Goal: Task Accomplishment & Management: Use online tool/utility

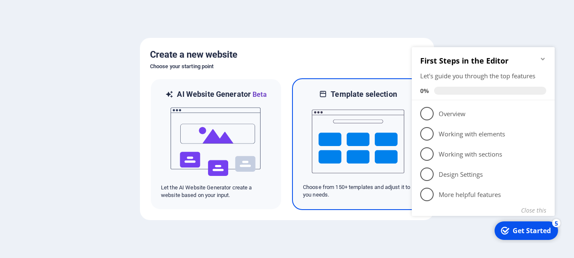
click at [359, 99] on h6 "Template selection" at bounding box center [364, 94] width 66 height 10
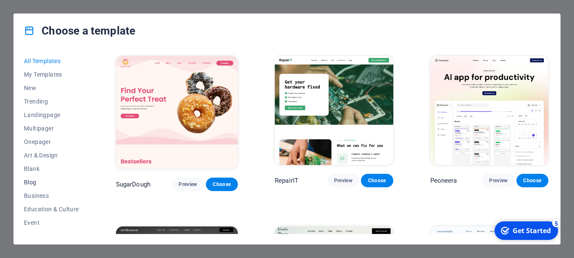
click at [32, 180] on span "Blog" at bounding box center [51, 182] width 55 height 7
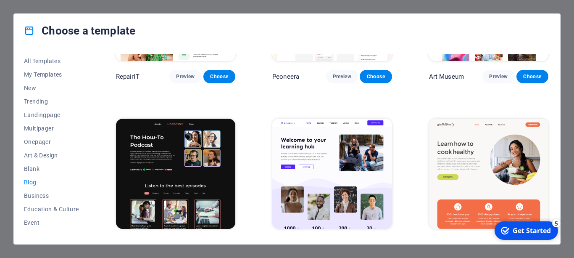
scroll to position [43, 0]
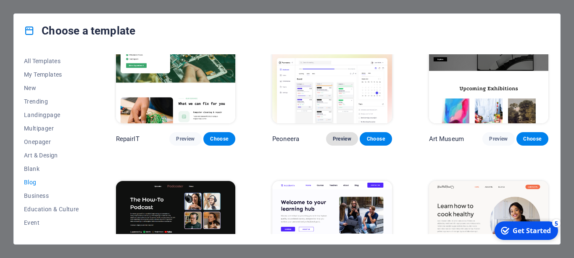
click at [343, 136] on span "Preview" at bounding box center [342, 138] width 18 height 7
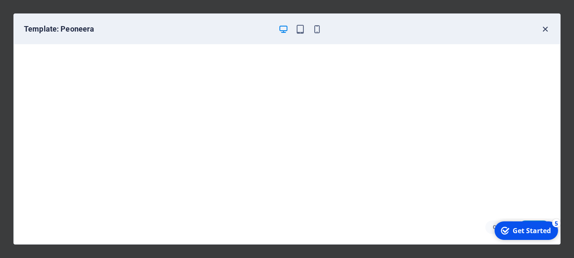
click at [545, 27] on icon "button" at bounding box center [545, 29] width 10 height 10
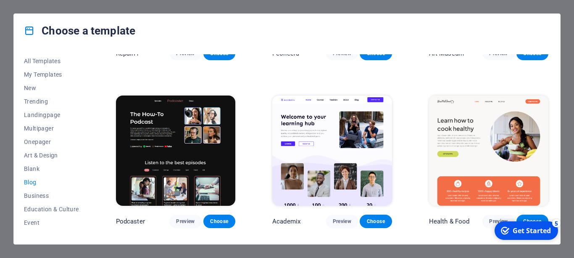
scroll to position [129, 0]
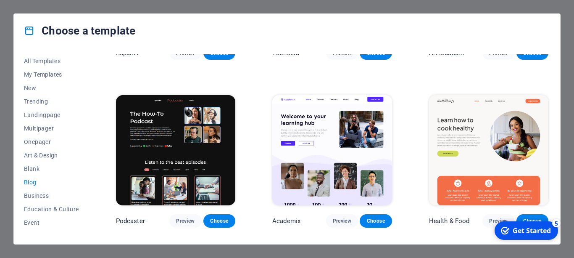
click at [330, 127] on img at bounding box center [331, 150] width 119 height 110
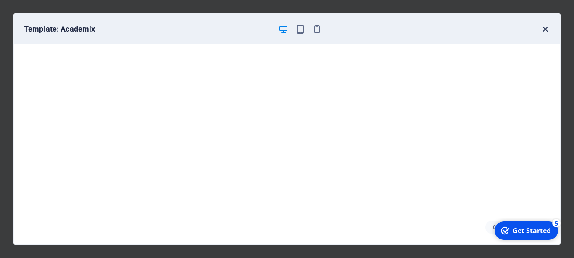
click at [545, 29] on icon "button" at bounding box center [545, 29] width 10 height 10
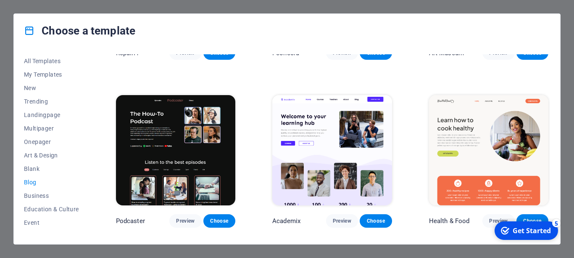
click at [468, 122] on img at bounding box center [488, 150] width 119 height 110
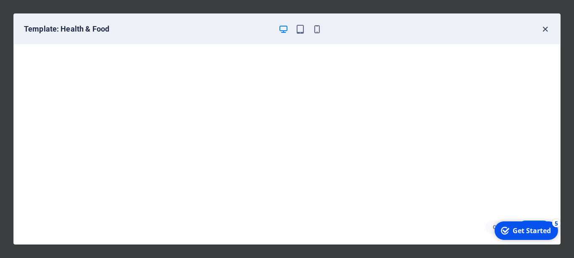
click at [543, 26] on icon "button" at bounding box center [545, 29] width 10 height 10
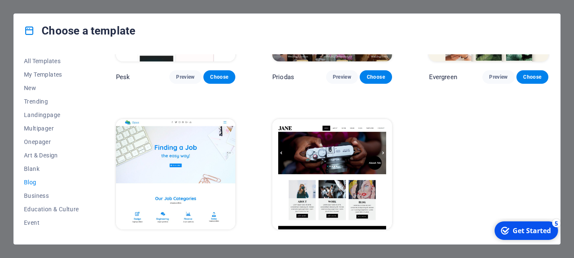
scroll to position [1133, 0]
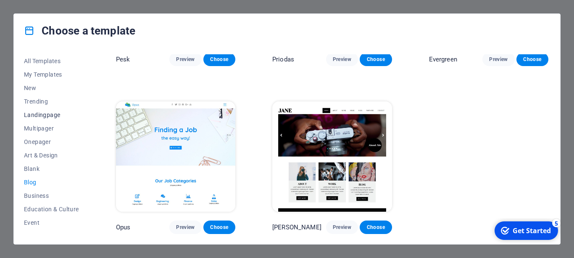
click at [57, 115] on span "Landingpage" at bounding box center [51, 114] width 55 height 7
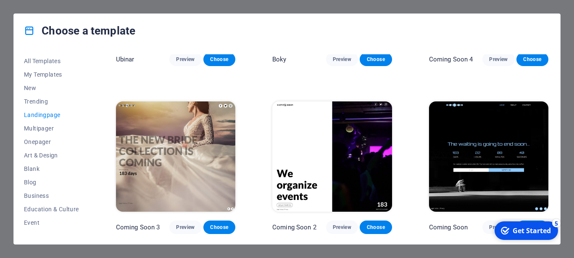
scroll to position [1168, 0]
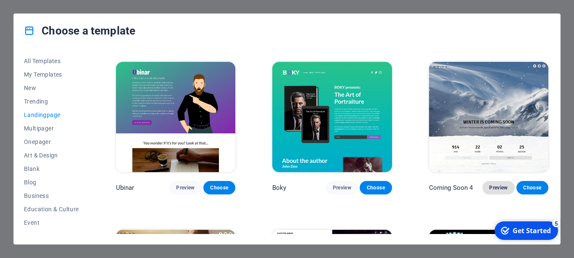
click at [497, 187] on span "Preview" at bounding box center [498, 187] width 18 height 7
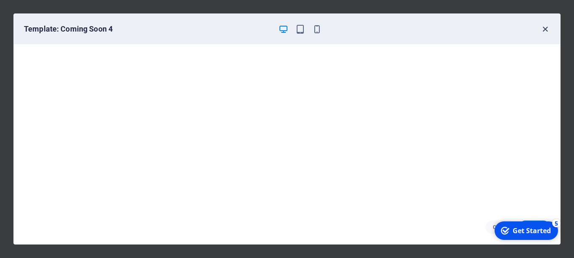
click at [548, 30] on icon "button" at bounding box center [545, 29] width 10 height 10
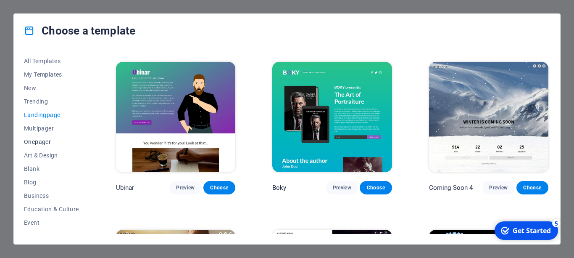
click at [50, 139] on span "Onepager" at bounding box center [51, 141] width 55 height 7
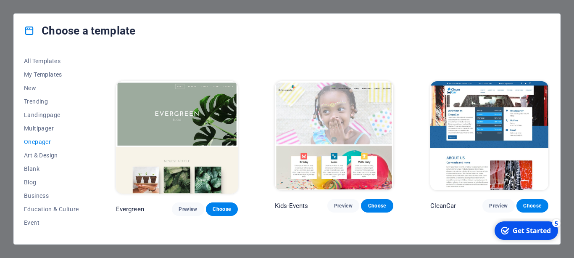
scroll to position [1169, 0]
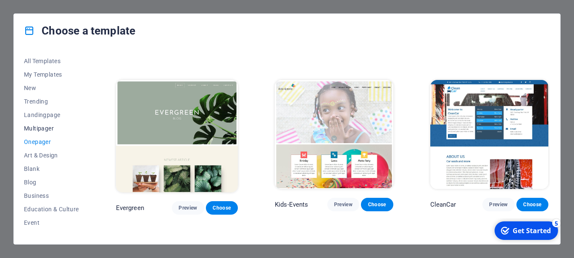
click at [46, 126] on span "Multipager" at bounding box center [51, 128] width 55 height 7
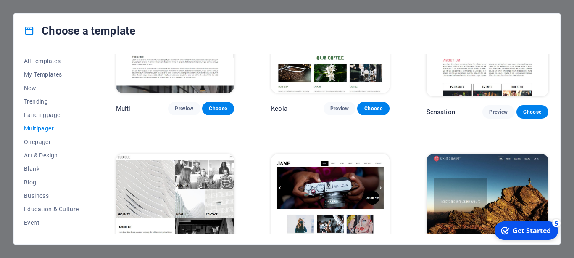
scroll to position [3484, 0]
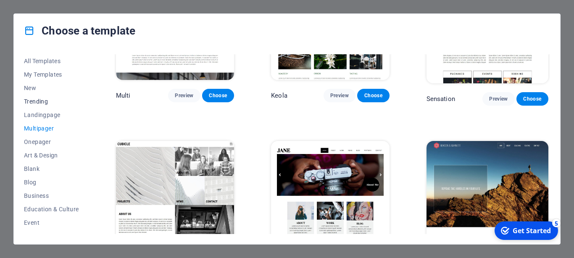
click at [42, 103] on span "Trending" at bounding box center [51, 101] width 55 height 7
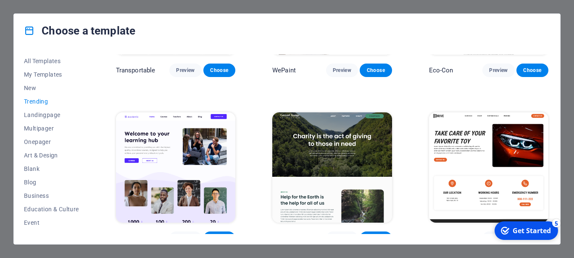
scroll to position [322, 0]
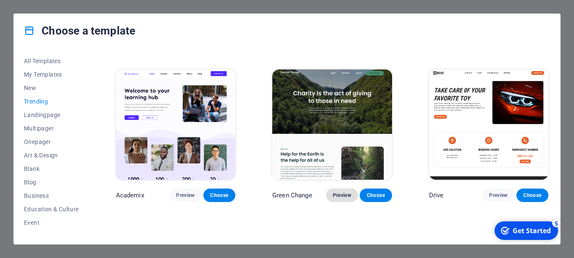
click at [340, 194] on span "Preview" at bounding box center [342, 195] width 18 height 7
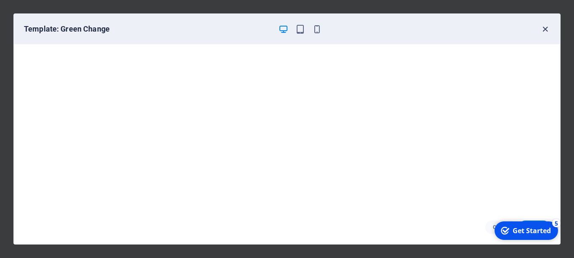
click at [547, 29] on icon "button" at bounding box center [545, 29] width 10 height 10
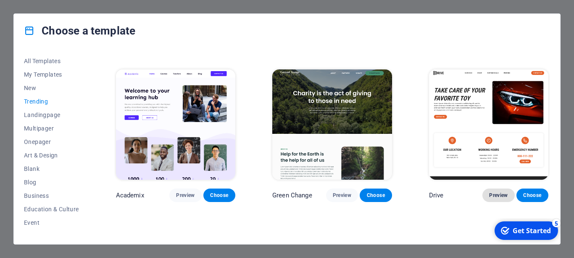
click at [505, 195] on span "Preview" at bounding box center [498, 195] width 18 height 7
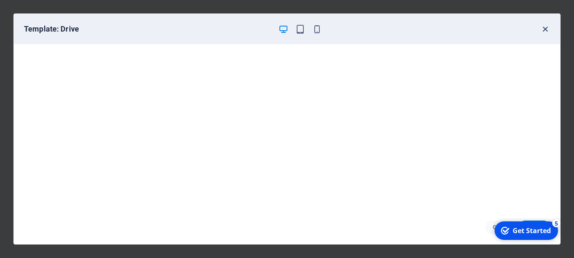
click at [547, 27] on icon "button" at bounding box center [545, 29] width 10 height 10
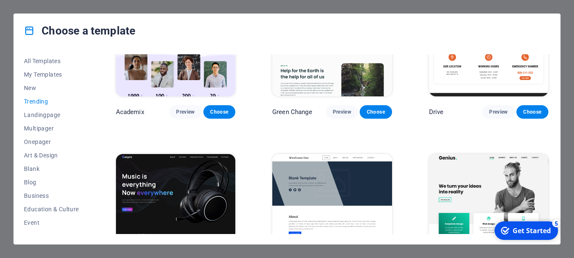
scroll to position [408, 0]
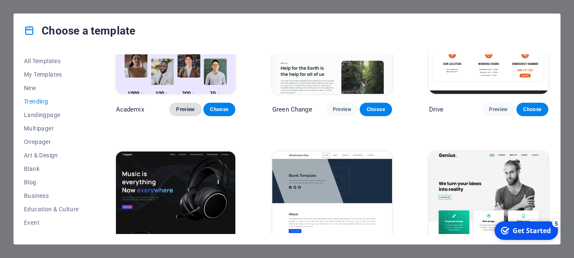
click at [187, 110] on span "Preview" at bounding box center [185, 109] width 18 height 7
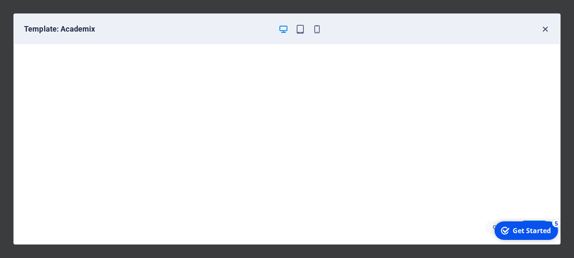
click at [545, 27] on icon "button" at bounding box center [545, 29] width 10 height 10
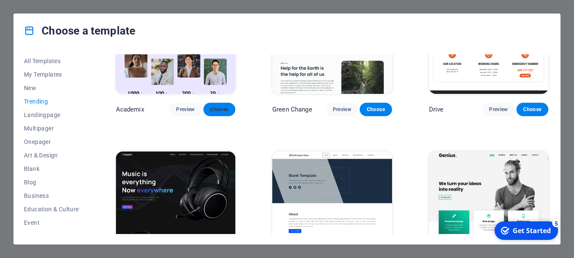
click at [224, 111] on span "Choose" at bounding box center [219, 109] width 18 height 7
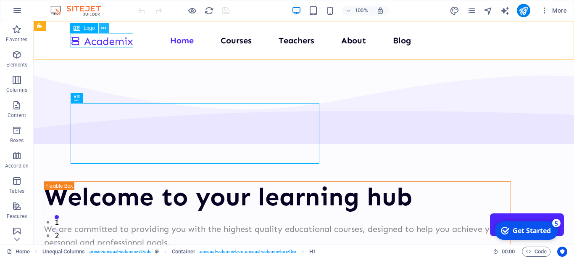
click at [105, 26] on icon at bounding box center [103, 28] width 5 height 9
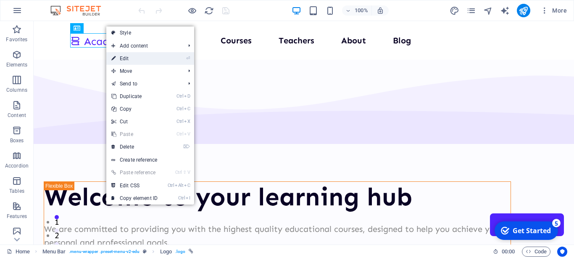
click at [135, 58] on link "⏎ Edit" at bounding box center [134, 58] width 56 height 13
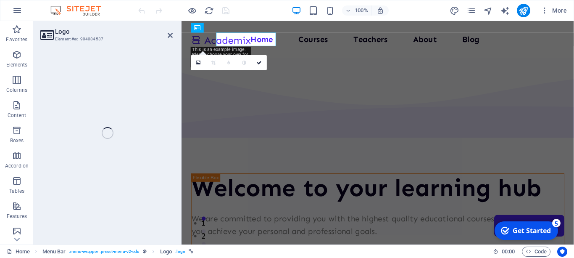
select select "px"
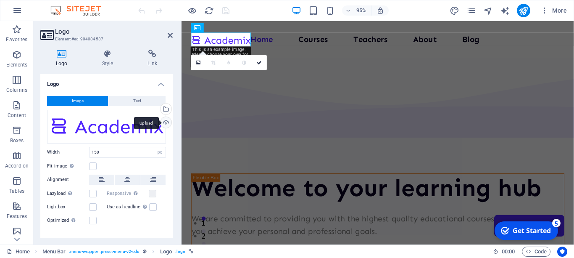
click at [166, 122] on div "Upload" at bounding box center [165, 123] width 13 height 13
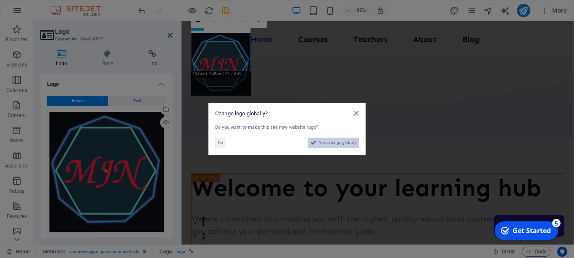
click at [324, 143] on span "Yes, change globally" at bounding box center [337, 142] width 37 height 10
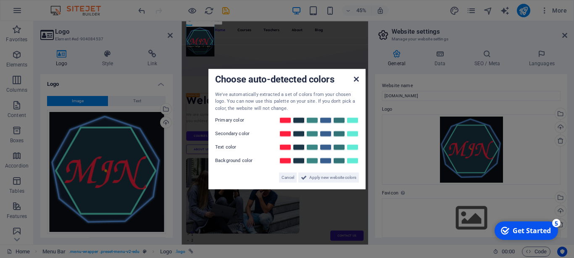
click at [357, 78] on icon at bounding box center [356, 78] width 5 height 7
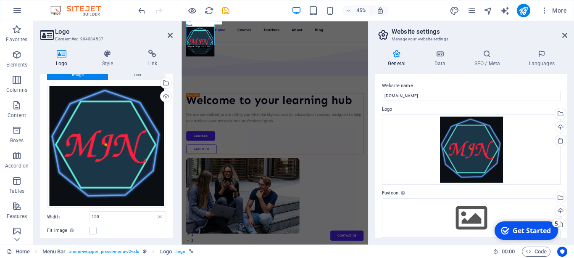
scroll to position [69, 0]
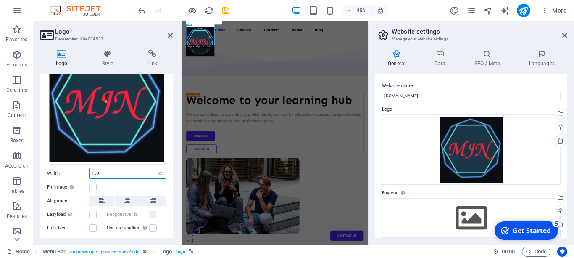
click at [106, 175] on input "150" at bounding box center [127, 173] width 76 height 10
type input "1"
type input "80"
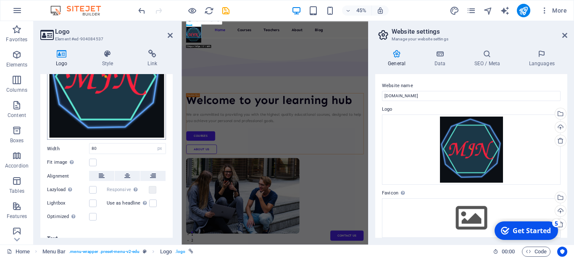
scroll to position [105, 0]
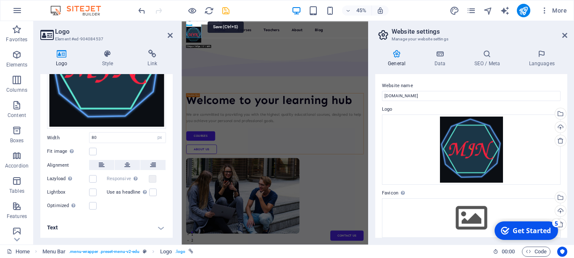
click at [225, 8] on icon "save" at bounding box center [226, 11] width 10 height 10
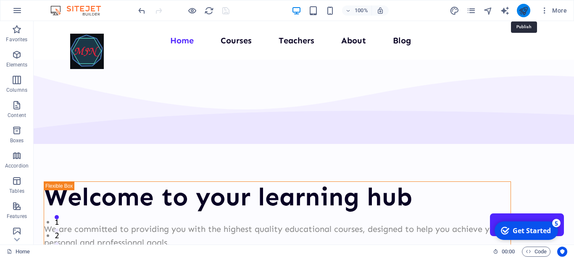
click at [528, 12] on icon "publish" at bounding box center [523, 11] width 10 height 10
